Goal: Task Accomplishment & Management: Use online tool/utility

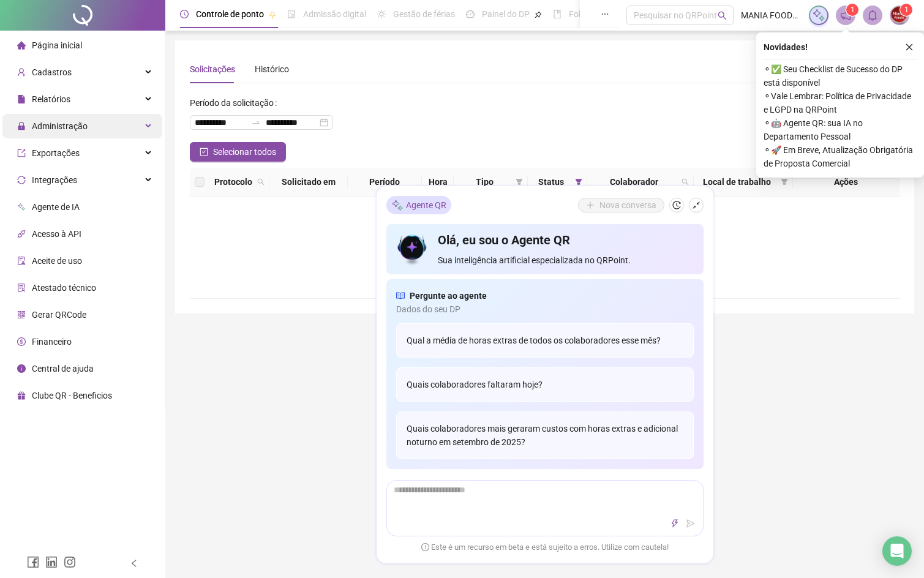
click at [66, 126] on span "Administração" at bounding box center [60, 126] width 56 height 10
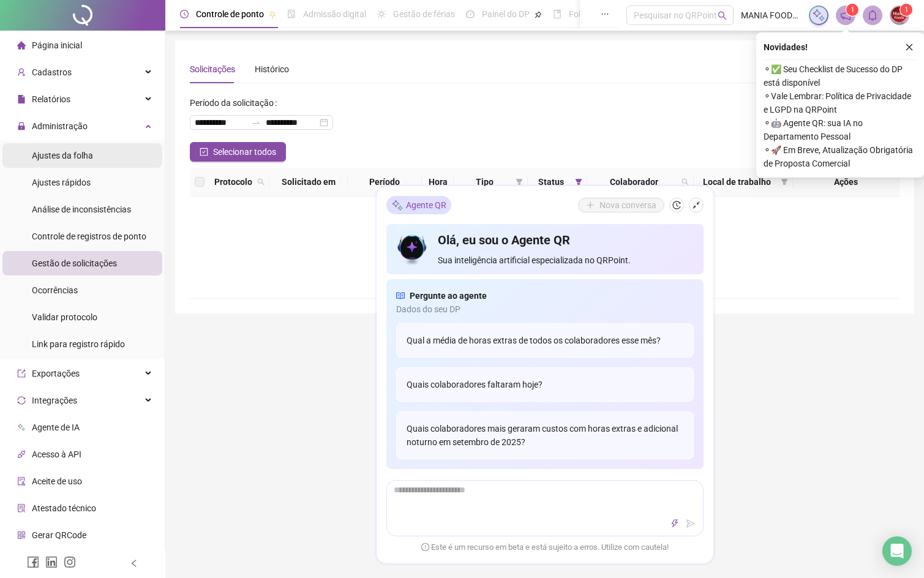
click at [84, 151] on span "Ajustes da folha" at bounding box center [62, 156] width 61 height 10
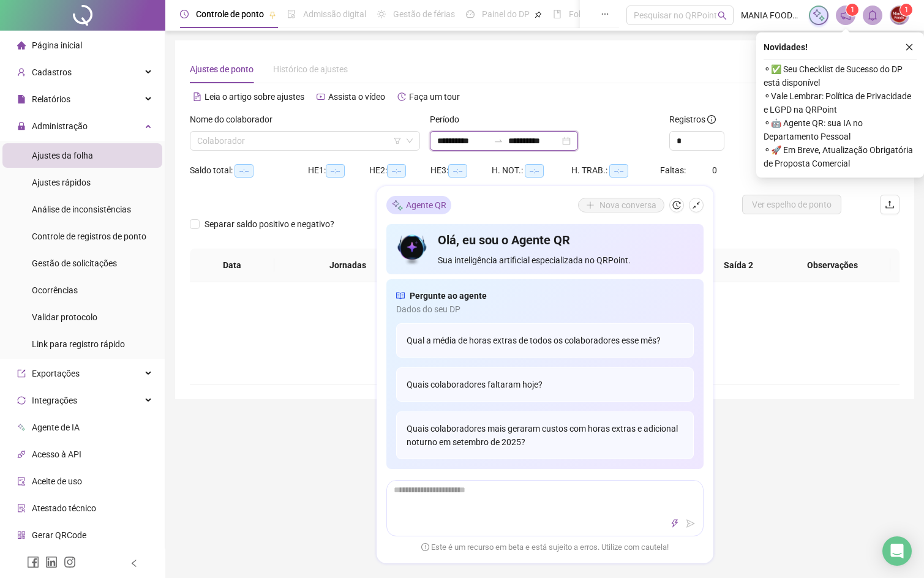
click at [560, 143] on input "**********" at bounding box center [533, 140] width 51 height 13
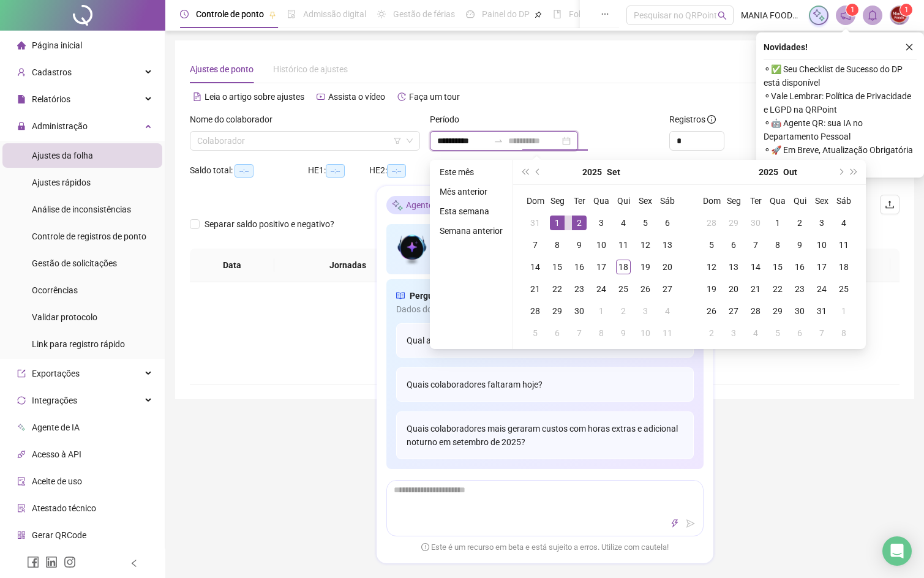
type input "**********"
click at [556, 223] on div "1" at bounding box center [557, 223] width 15 height 15
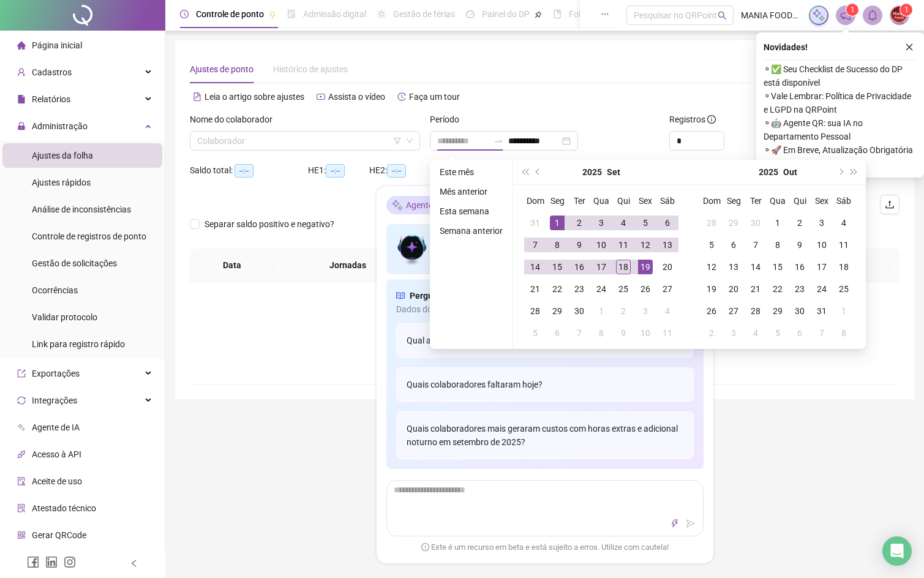
click at [640, 269] on div "19" at bounding box center [645, 267] width 15 height 15
type input "**********"
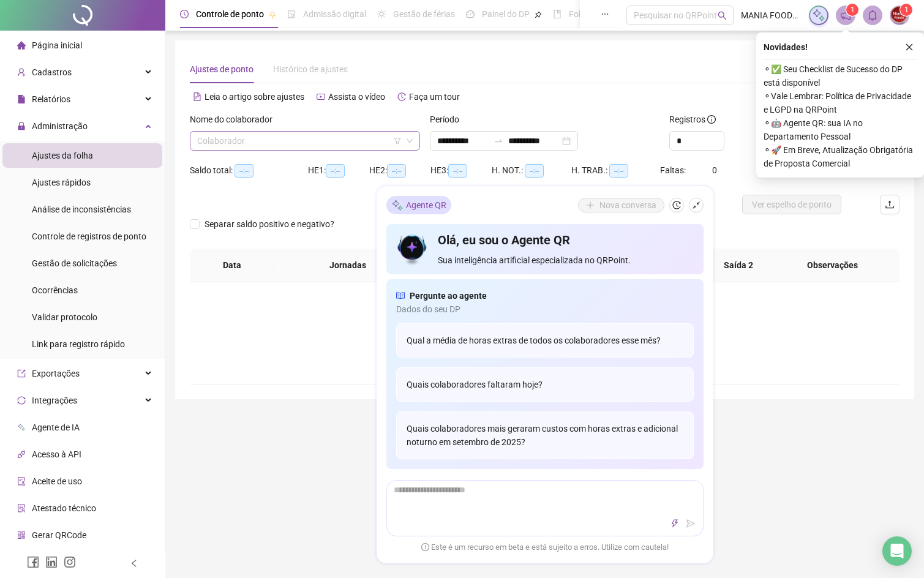
click at [356, 138] on input "search" at bounding box center [299, 141] width 205 height 18
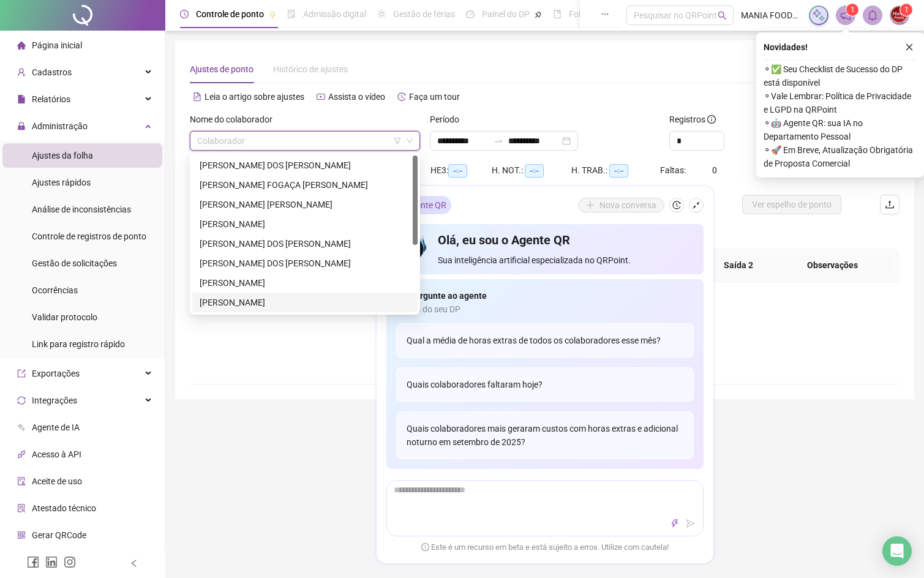
click at [234, 301] on div "[PERSON_NAME]" at bounding box center [305, 302] width 211 height 13
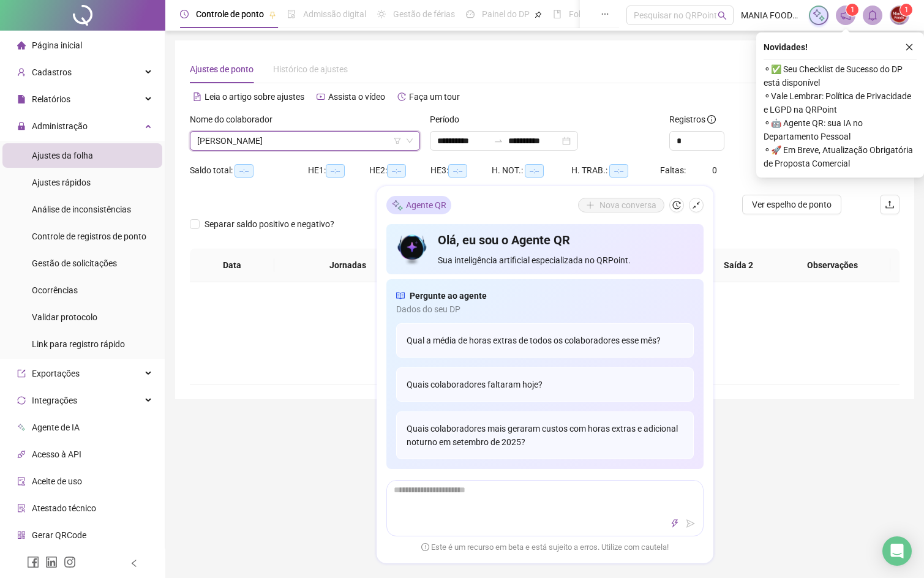
click at [901, 48] on div "Novidades !" at bounding box center [840, 47] width 153 height 15
click at [910, 45] on icon "close" at bounding box center [909, 47] width 9 height 9
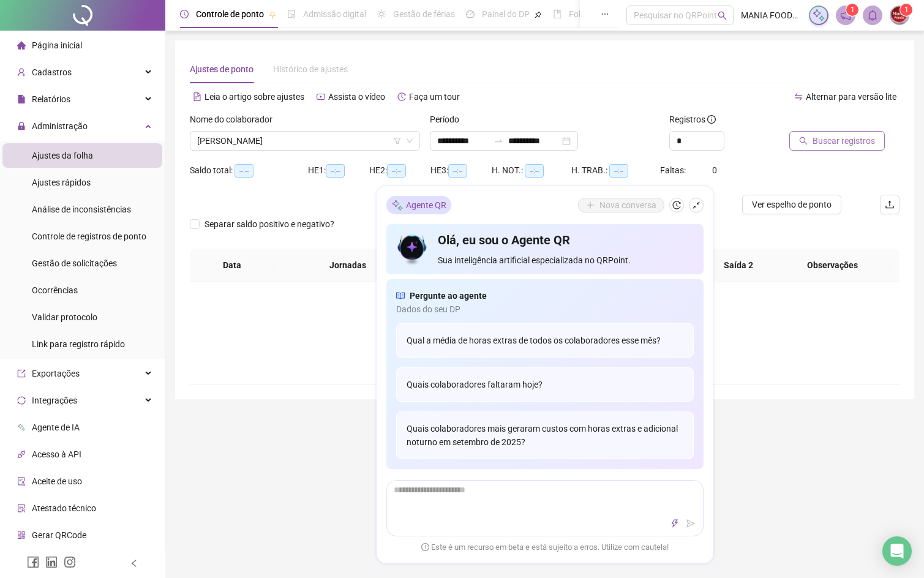
click at [822, 135] on span "Buscar registros" at bounding box center [844, 140] width 62 height 13
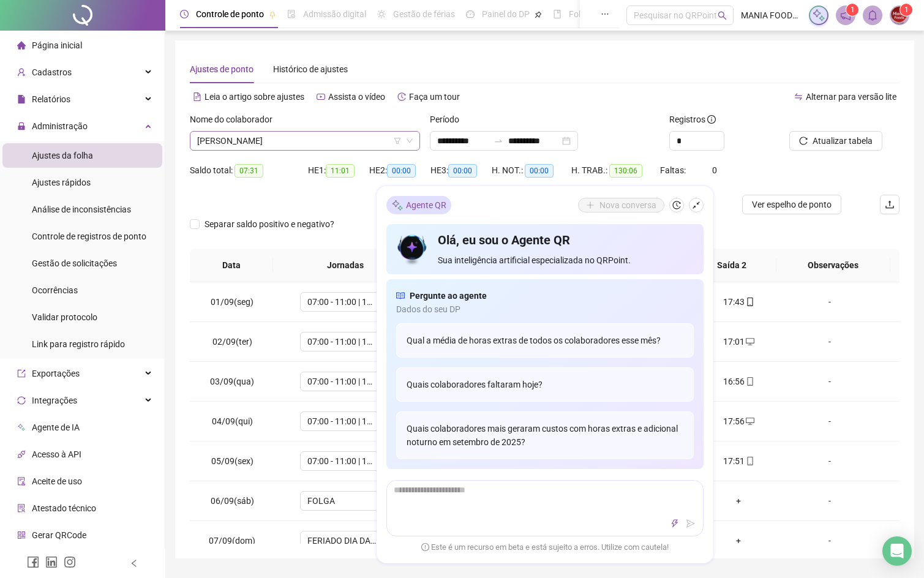
click at [265, 137] on span "[PERSON_NAME]" at bounding box center [305, 141] width 216 height 18
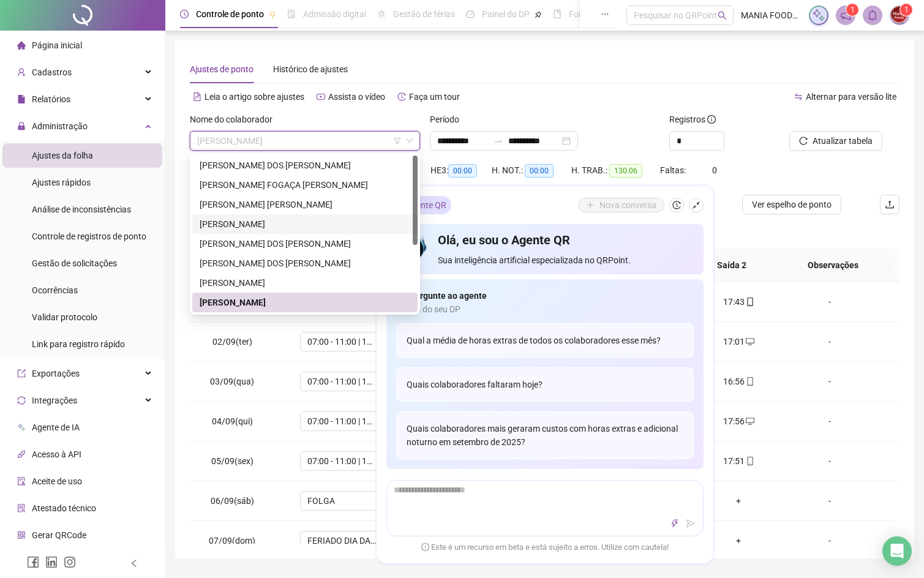
click at [265, 223] on div "[PERSON_NAME]" at bounding box center [305, 223] width 211 height 13
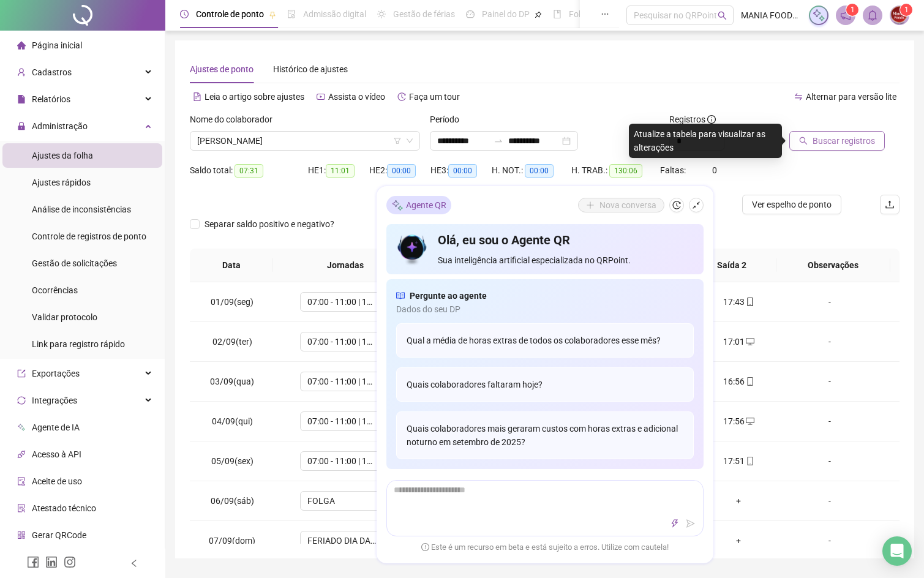
click at [812, 141] on button "Buscar registros" at bounding box center [837, 141] width 96 height 20
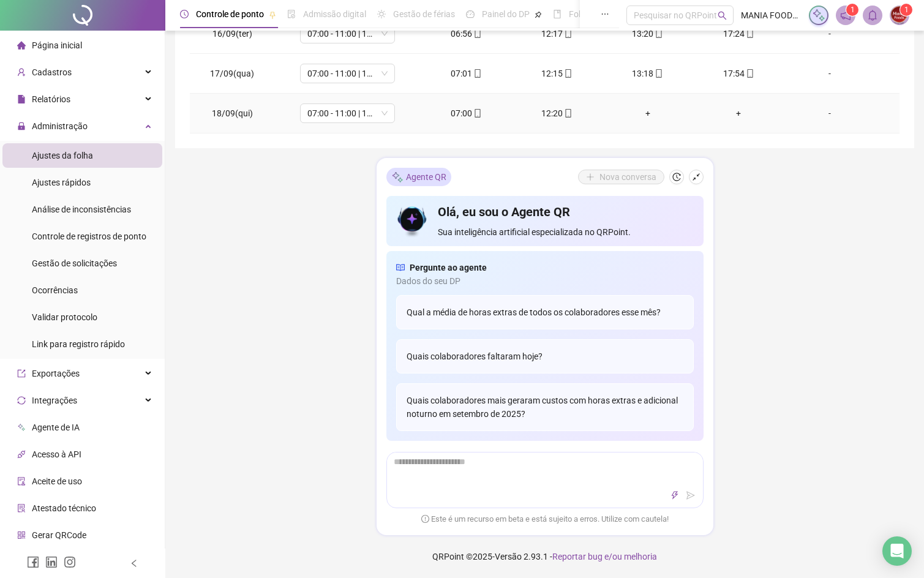
scroll to position [455, 0]
